Goal: Task Accomplishment & Management: Manage account settings

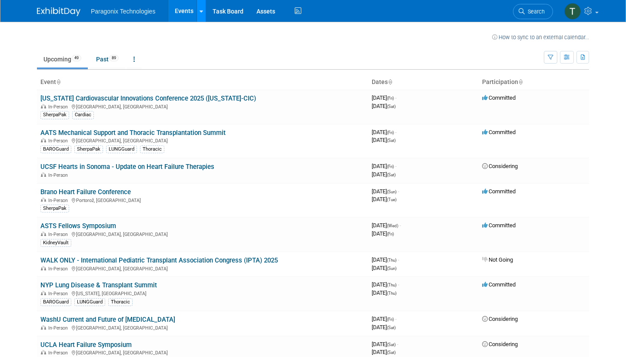
click at [204, 7] on link at bounding box center [201, 11] width 9 height 22
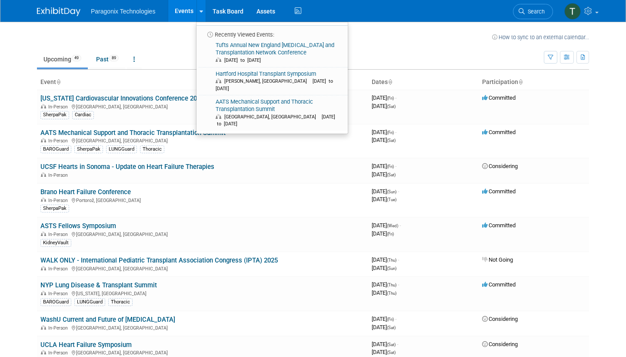
click at [135, 17] on ul "Paragonix Technologies Events Recently Viewed Events: Tufts Annual New England …" at bounding box center [197, 11] width 213 height 22
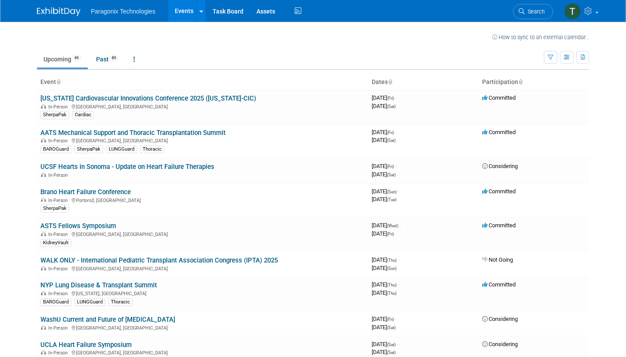
click at [180, 8] on link "Events" at bounding box center [184, 11] width 32 height 22
click at [573, 12] on img at bounding box center [573, 11] width 17 height 17
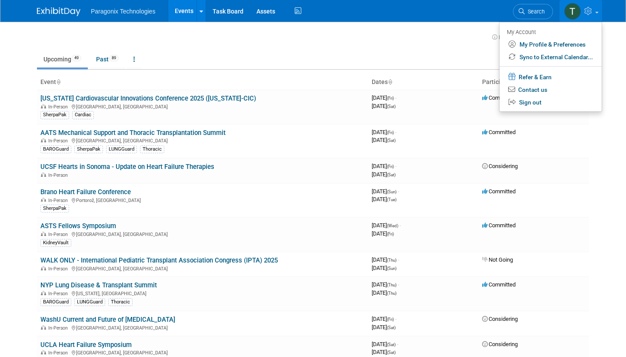
click at [279, 87] on th "Event" at bounding box center [203, 82] width 332 height 15
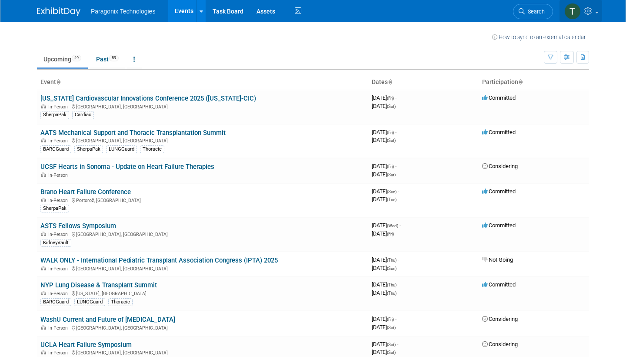
click at [566, 13] on img at bounding box center [573, 11] width 17 height 17
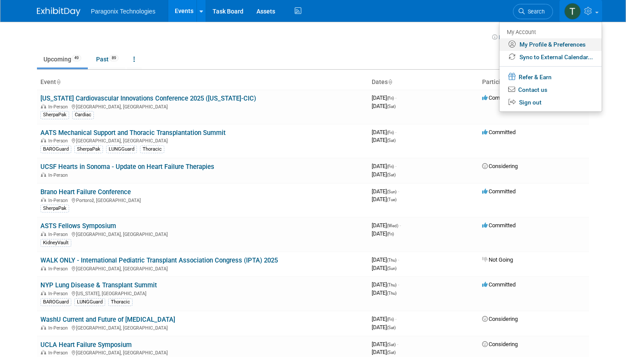
click at [540, 44] on link "My Profile & Preferences" at bounding box center [551, 44] width 102 height 13
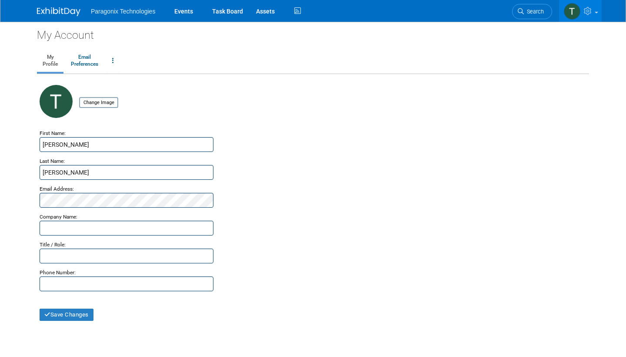
click at [134, 10] on span "Paragonix Technologies" at bounding box center [123, 11] width 64 height 7
click at [182, 10] on link "Events" at bounding box center [184, 11] width 32 height 22
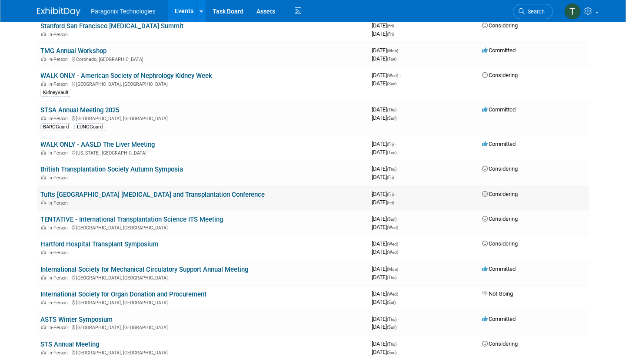
scroll to position [563, 0]
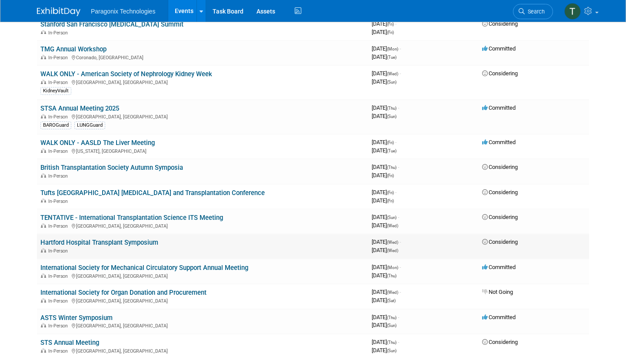
click at [191, 234] on td "Hartford Hospital Transplant Symposium In-Person" at bounding box center [203, 246] width 332 height 25
click at [134, 238] on link "Hartford Hospital Transplant Symposium" at bounding box center [99, 242] width 118 height 8
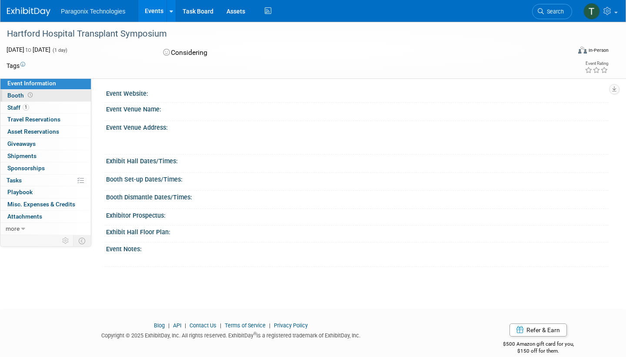
click at [28, 98] on link "Booth" at bounding box center [45, 96] width 90 height 12
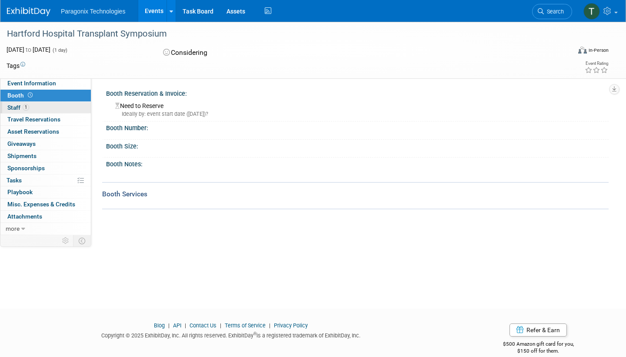
click at [30, 107] on link "1 Staff 1" at bounding box center [45, 108] width 90 height 12
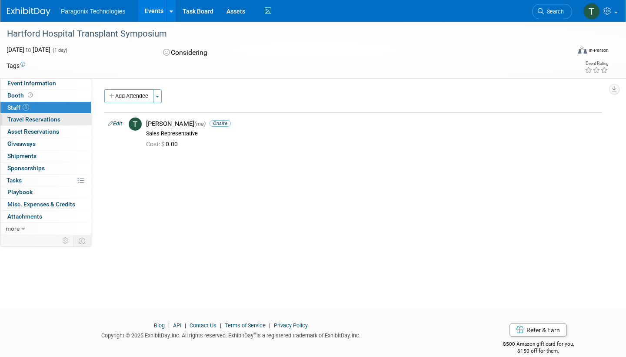
click at [28, 121] on span "Travel Reservations 0" at bounding box center [33, 119] width 53 height 7
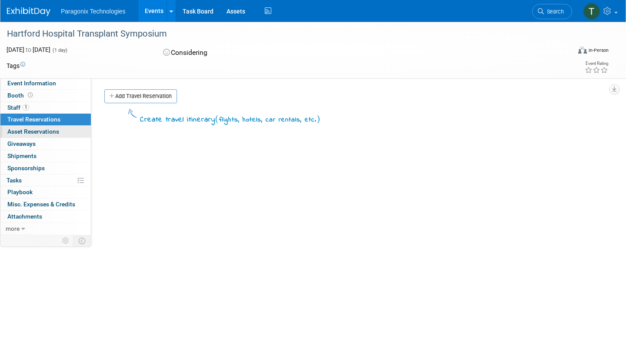
click at [27, 131] on span "Asset Reservations 0" at bounding box center [33, 131] width 52 height 7
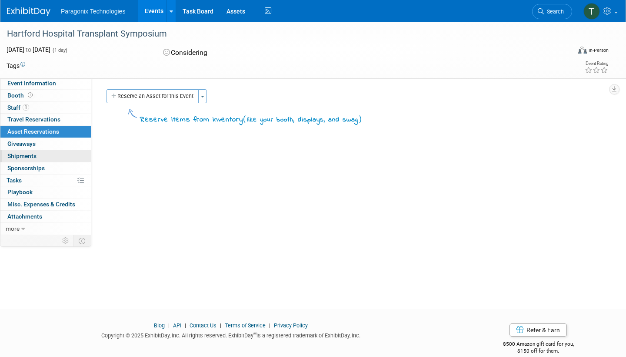
click at [27, 150] on link "0 Shipments 0" at bounding box center [45, 156] width 90 height 12
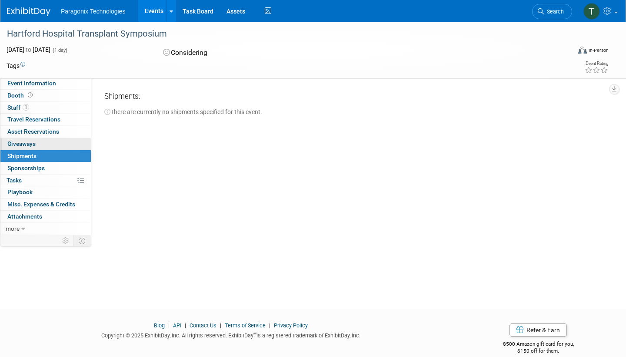
click at [30, 145] on link "0 Giveaways 0" at bounding box center [45, 144] width 90 height 12
